Goal: Check status

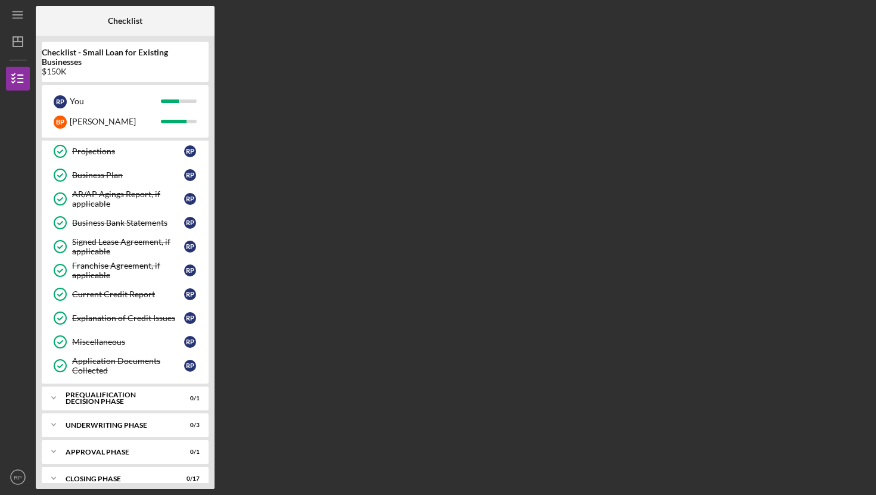
scroll to position [448, 0]
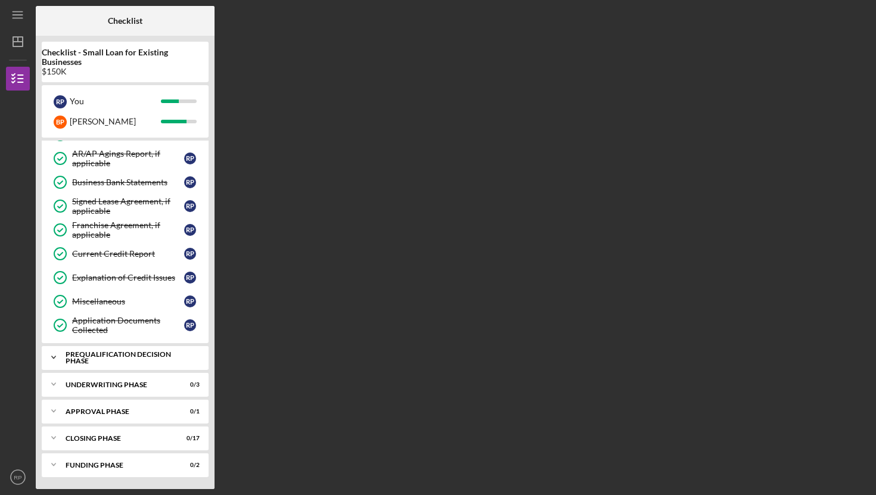
click at [102, 359] on div "Prequalification Decision Phase" at bounding box center [130, 358] width 128 height 14
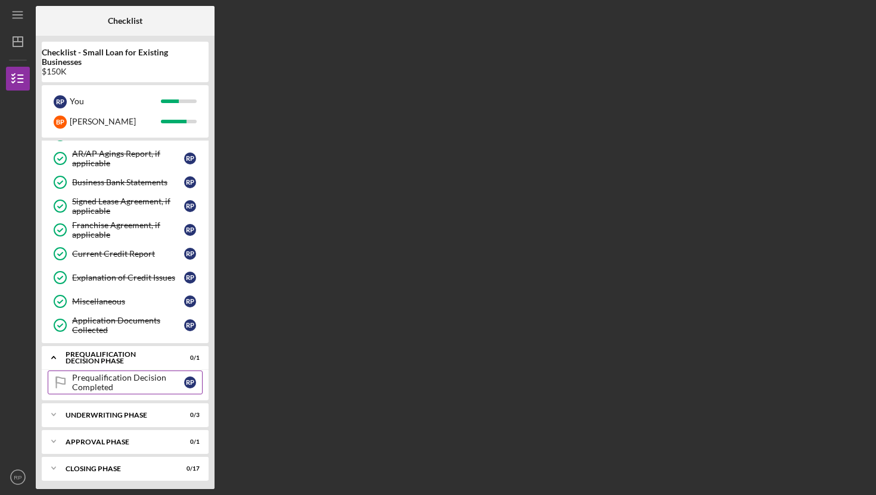
click at [126, 383] on div "Prequalification Decision Completed" at bounding box center [128, 382] width 112 height 19
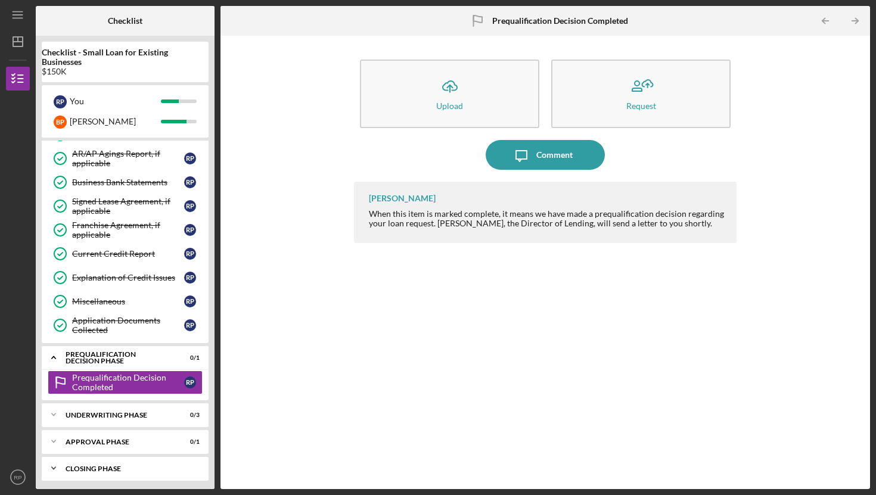
click at [123, 466] on div "Closing Phase" at bounding box center [130, 469] width 128 height 7
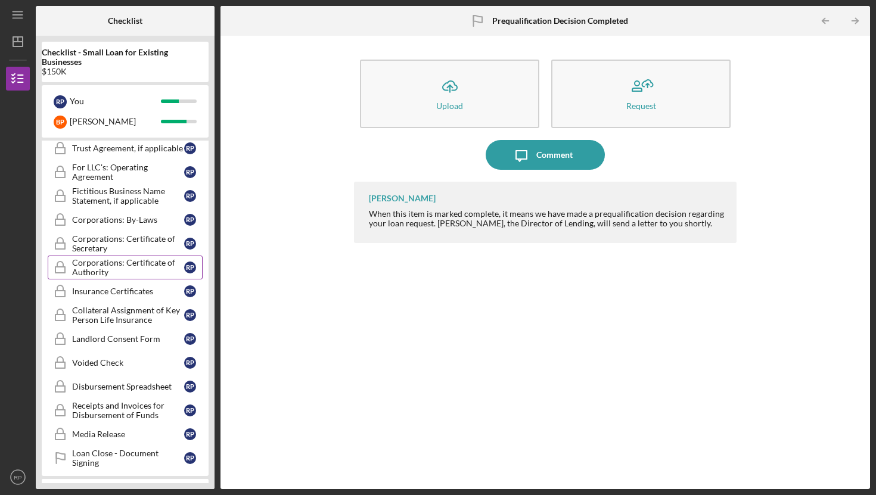
scroll to position [890, 0]
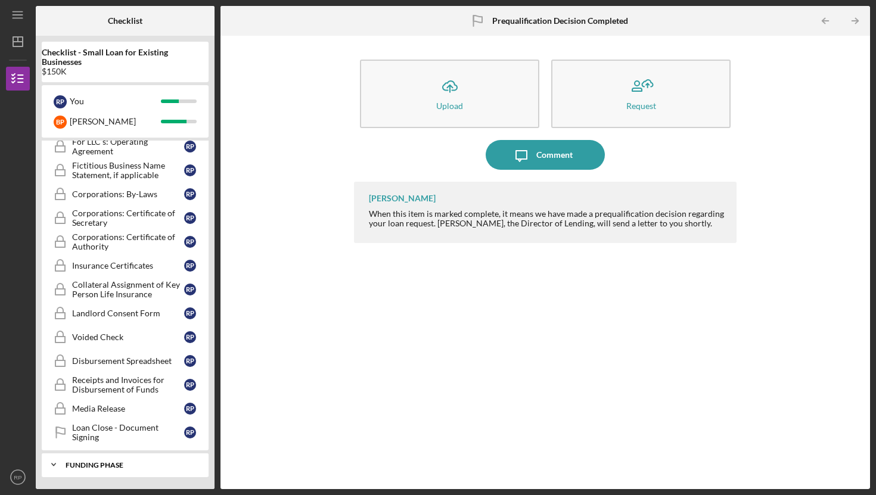
click at [91, 466] on div "Funding Phase" at bounding box center [130, 465] width 128 height 7
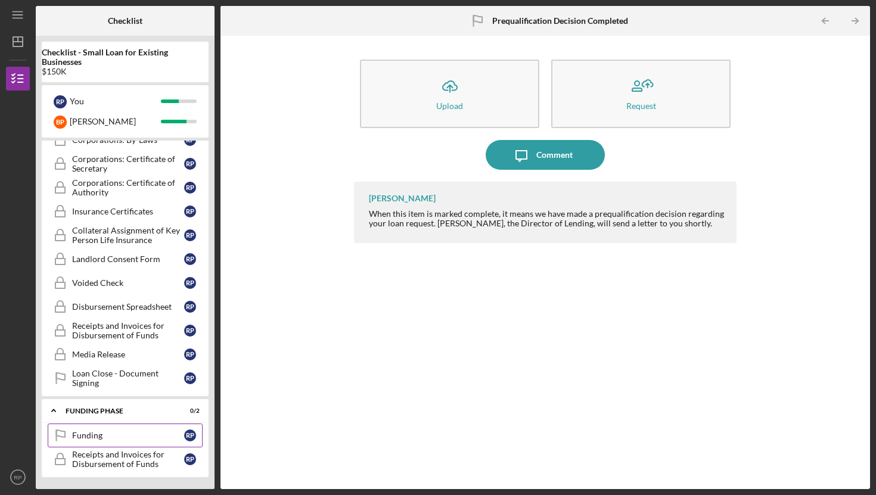
click at [98, 435] on div "Funding" at bounding box center [128, 436] width 112 height 10
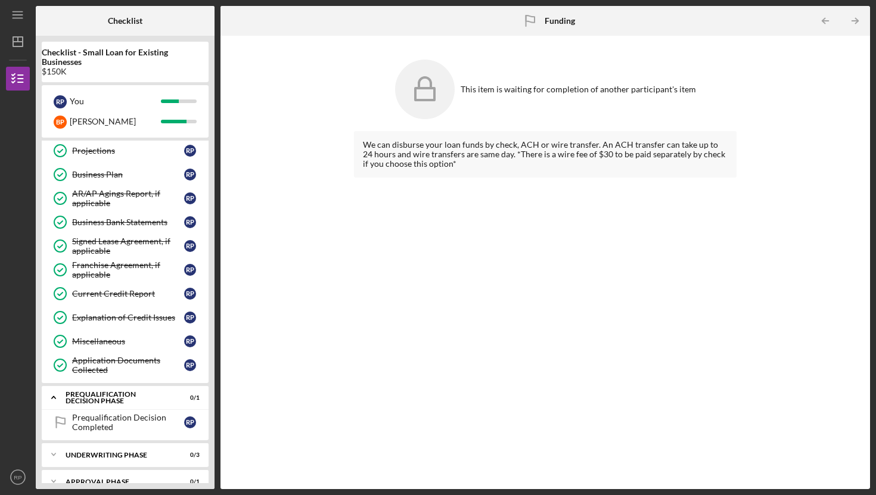
scroll to position [405, 0]
